Goal: Find specific page/section: Find specific page/section

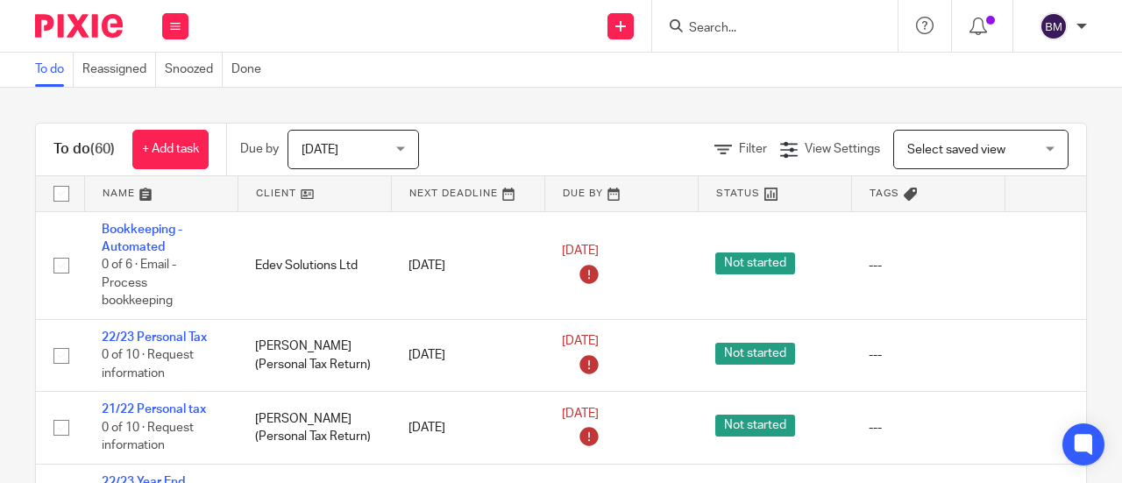
click at [743, 27] on input "Search" at bounding box center [766, 29] width 158 height 16
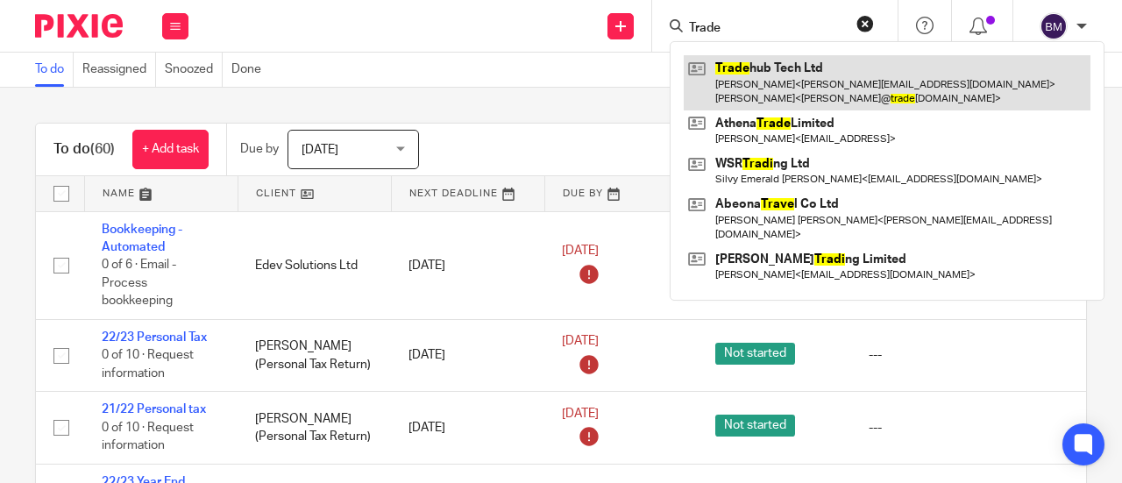
type input "Trade"
click at [800, 82] on link at bounding box center [887, 82] width 407 height 54
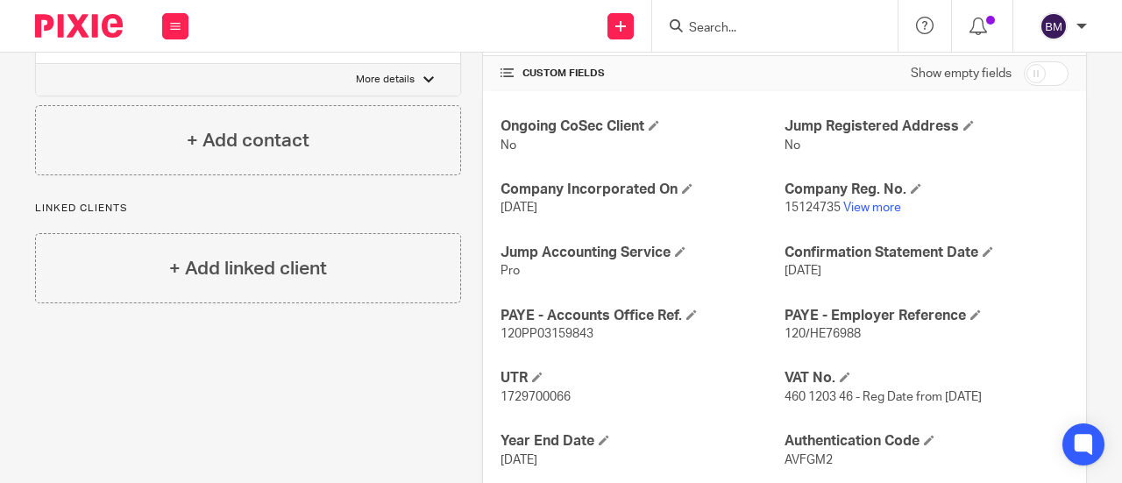
scroll to position [680, 0]
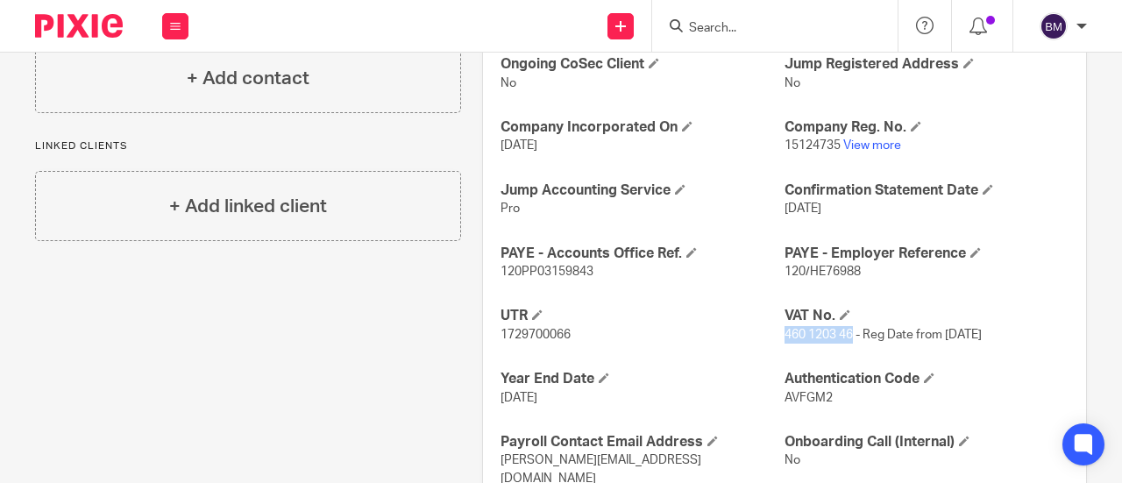
drag, startPoint x: 843, startPoint y: 330, endPoint x: 787, endPoint y: 332, distance: 56.1
click at [784, 331] on span "460 1203 46 - Reg Date from 08/09/2023" at bounding box center [882, 335] width 197 height 12
copy span "460 1203 46"
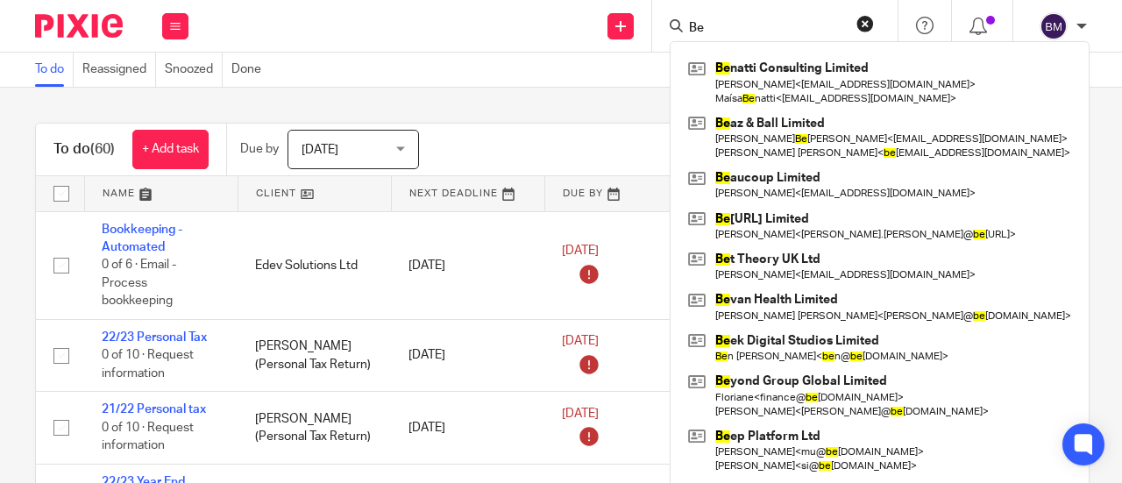
type input "B"
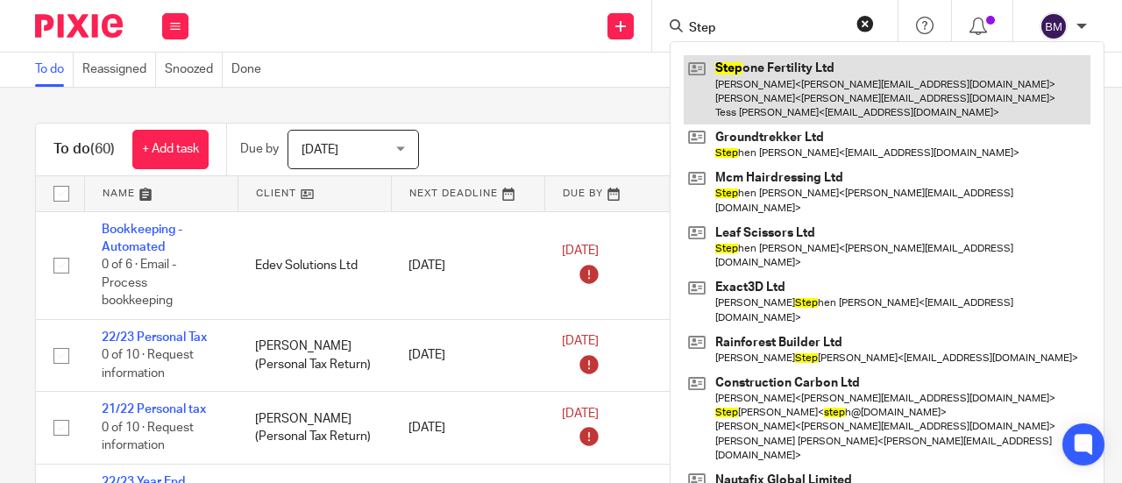
type input "Step"
click at [785, 101] on link at bounding box center [887, 89] width 407 height 69
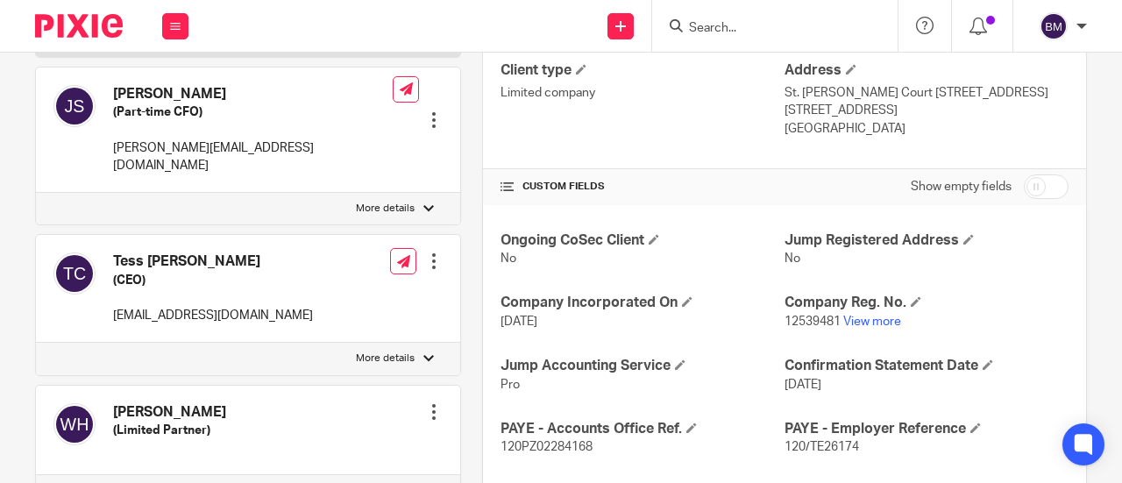
scroll to position [491, 0]
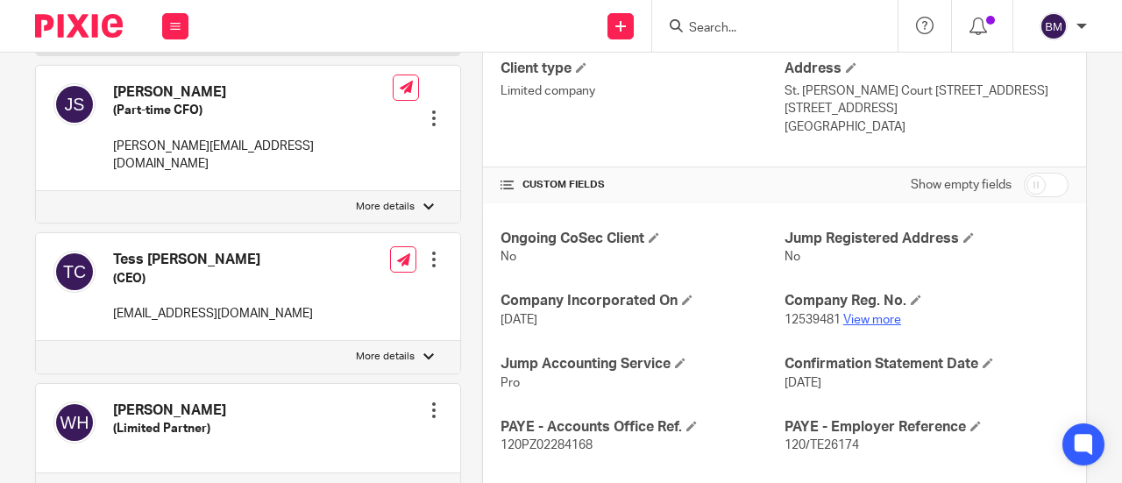
click at [874, 320] on link "View more" at bounding box center [872, 320] width 58 height 12
